Goal: Information Seeking & Learning: Learn about a topic

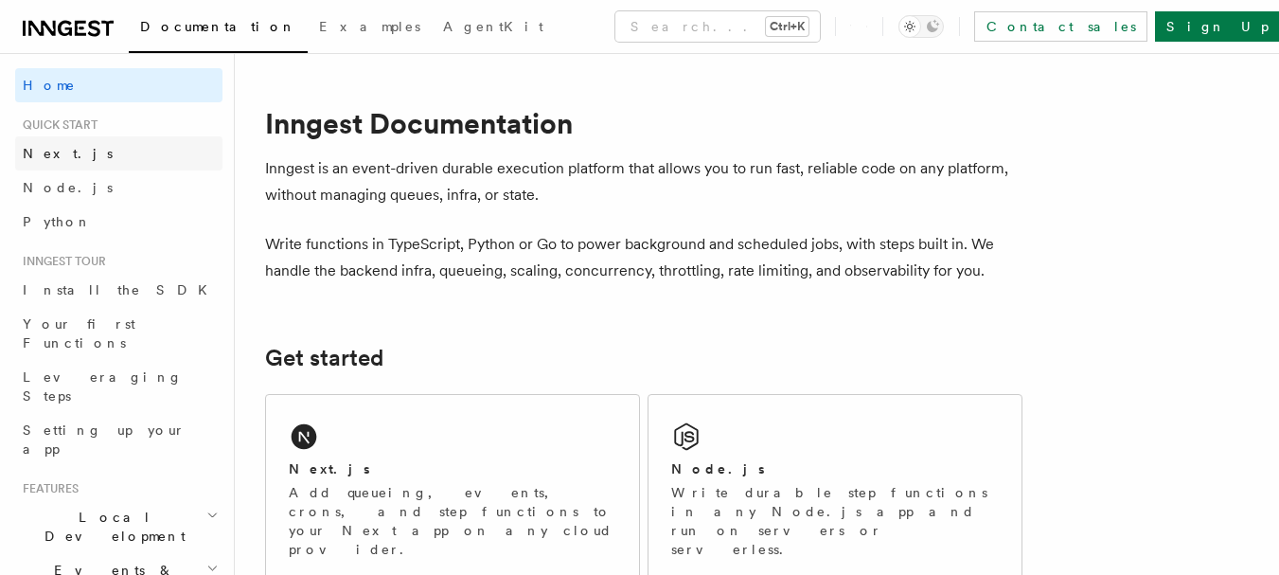
click at [101, 166] on link "Next.js" at bounding box center [118, 153] width 207 height 34
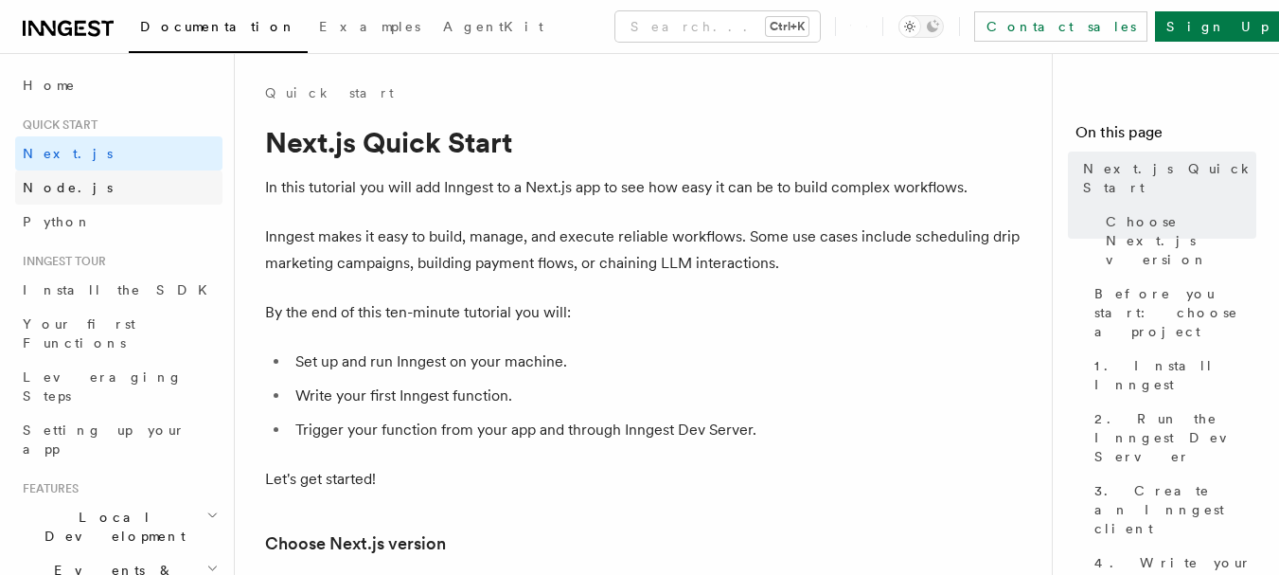
click at [133, 199] on link "Node.js" at bounding box center [118, 187] width 207 height 34
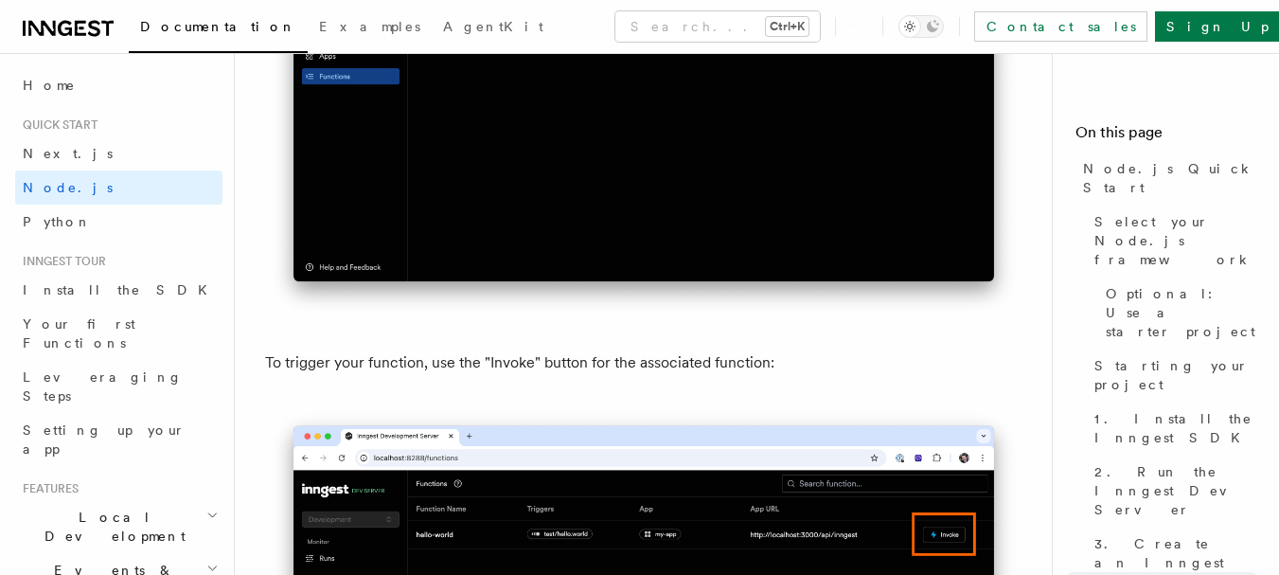
scroll to position [4638, 0]
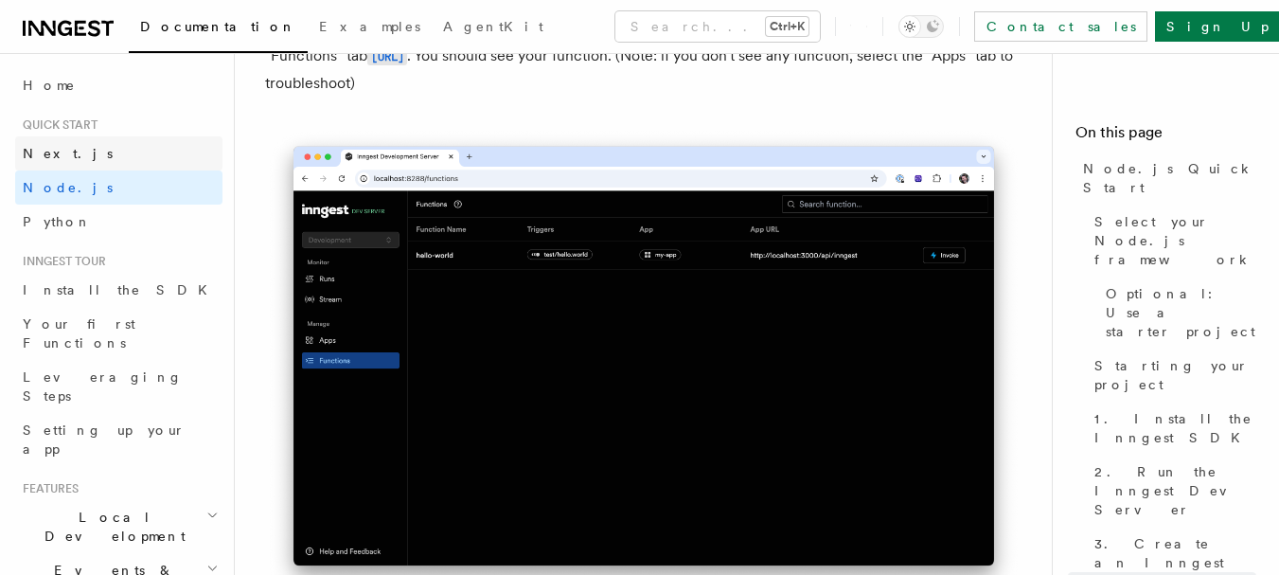
click at [154, 147] on link "Next.js" at bounding box center [118, 153] width 207 height 34
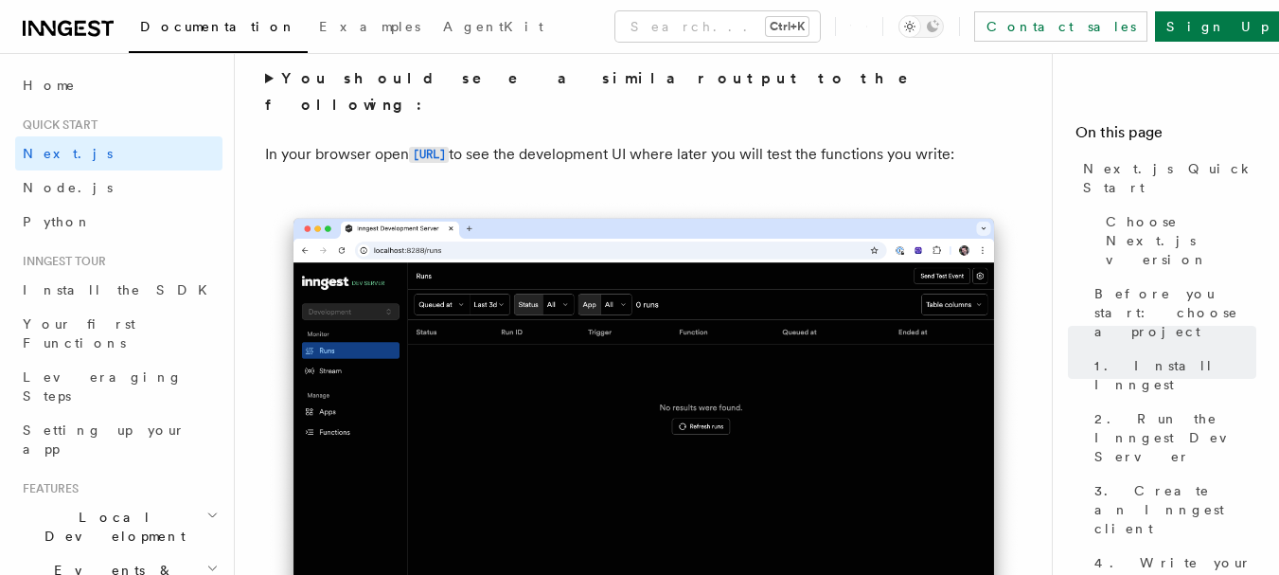
scroll to position [1609, 0]
